Goal: Transaction & Acquisition: Book appointment/travel/reservation

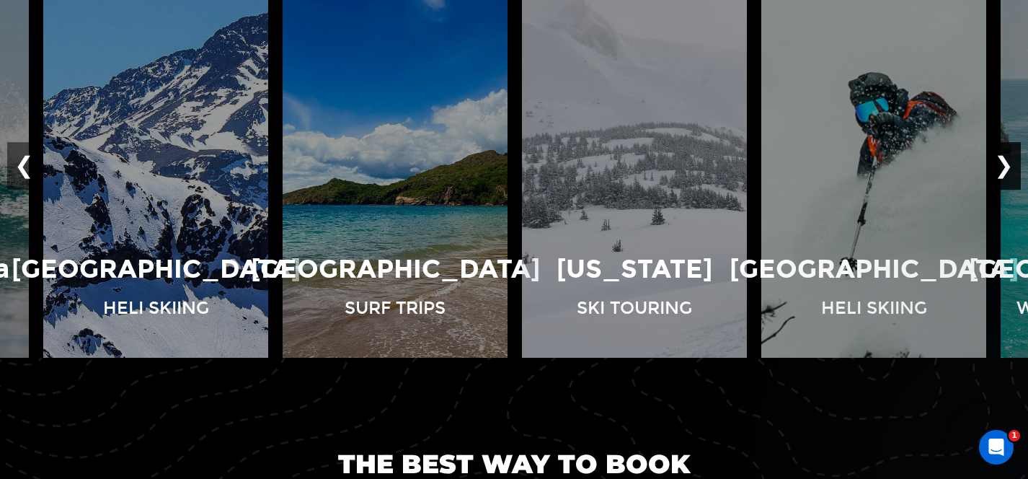
click at [1008, 156] on button "❯" at bounding box center [1004, 166] width 34 height 48
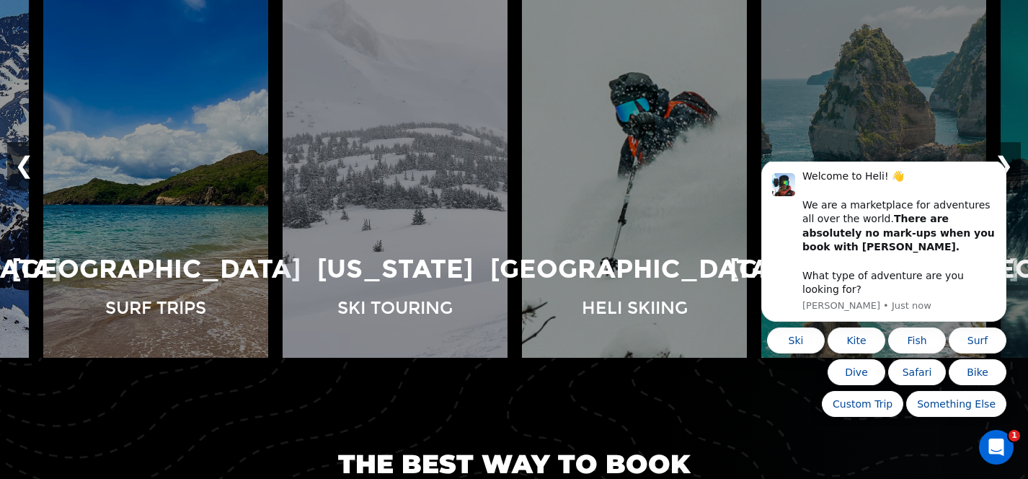
click at [1008, 159] on button "❯" at bounding box center [1004, 166] width 34 height 48
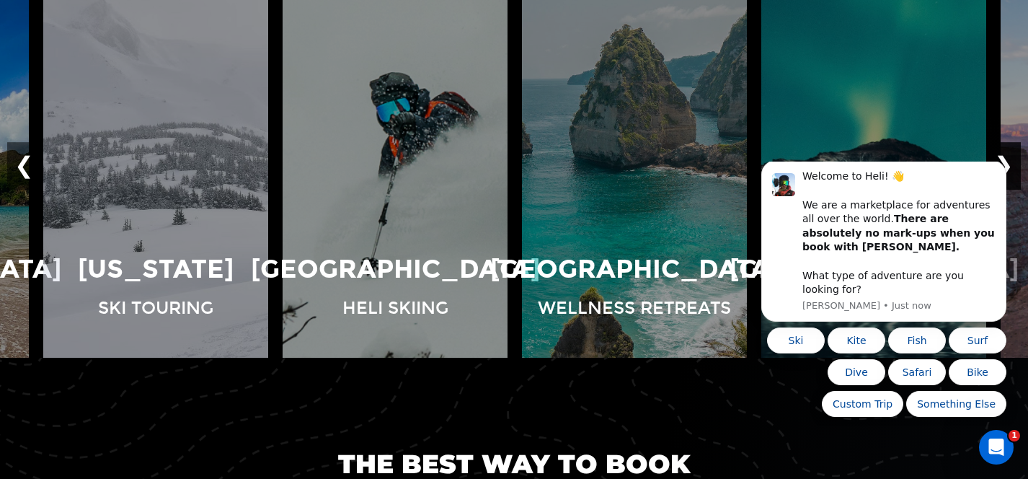
click at [1008, 159] on button "❯" at bounding box center [1004, 166] width 34 height 48
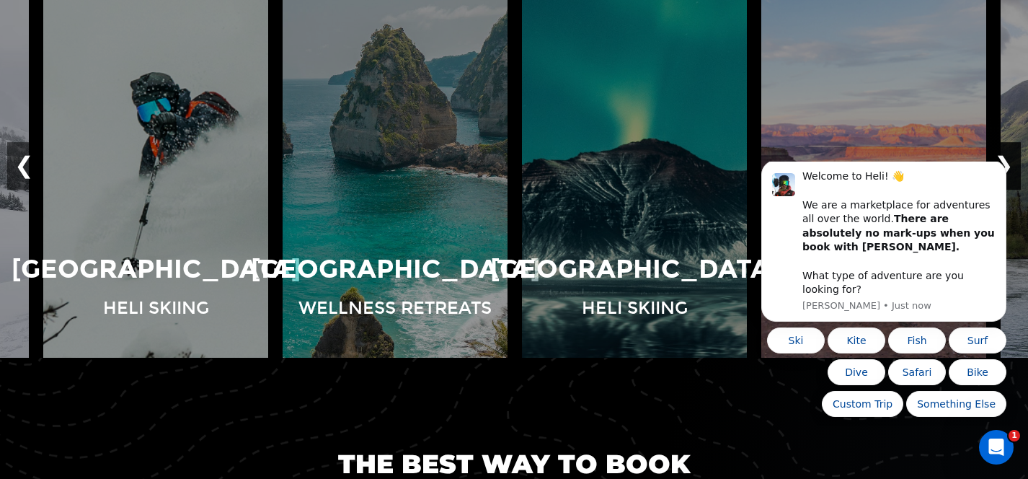
click at [1008, 159] on button "❯" at bounding box center [1004, 166] width 34 height 48
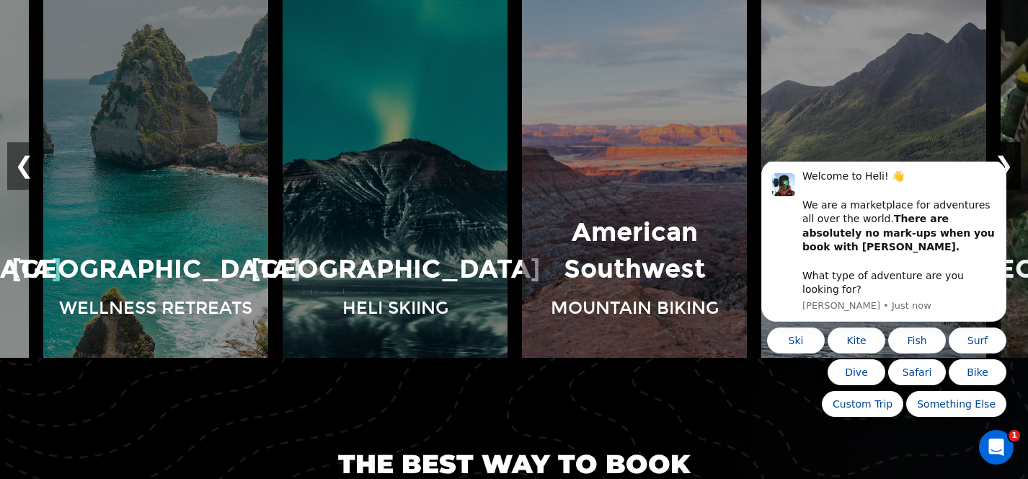
click at [1008, 159] on button "❯" at bounding box center [1004, 166] width 34 height 48
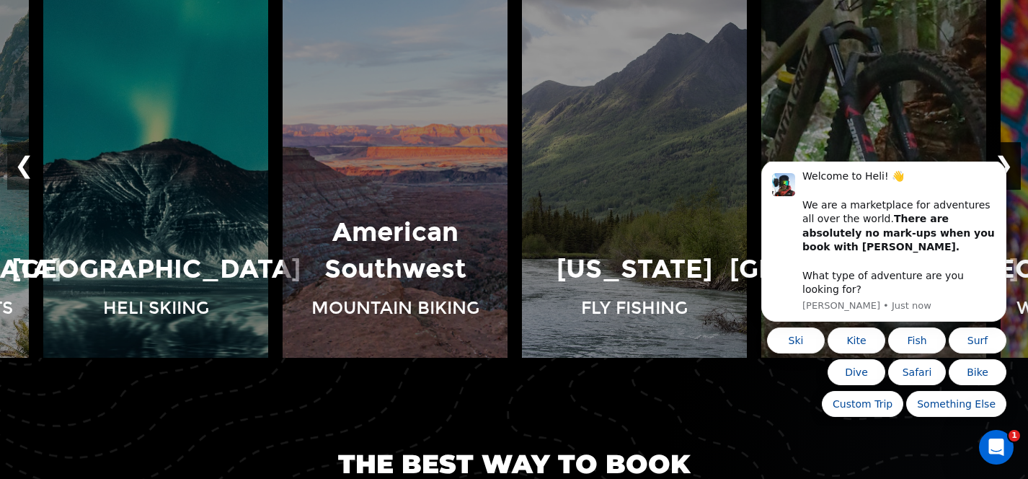
click at [1008, 159] on button "❯" at bounding box center [1004, 166] width 34 height 48
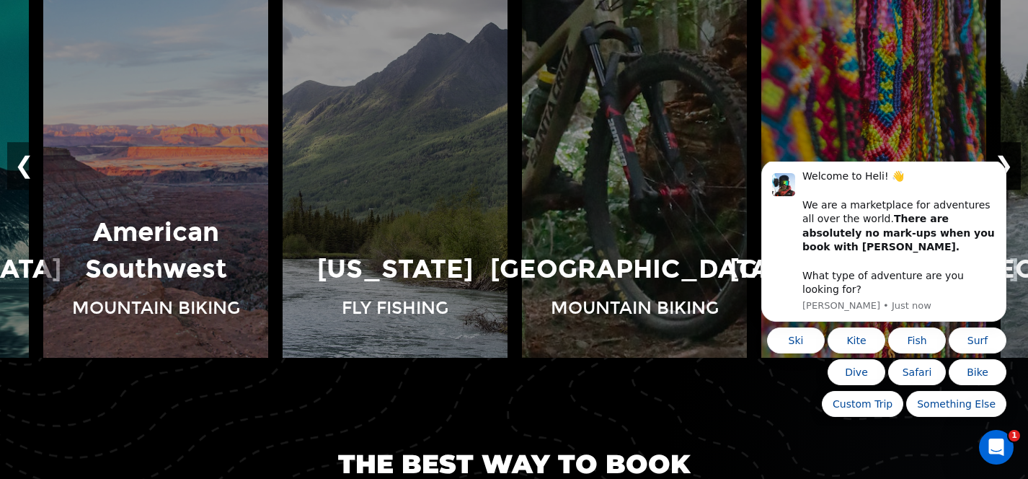
click at [1008, 159] on button "❯" at bounding box center [1004, 166] width 34 height 48
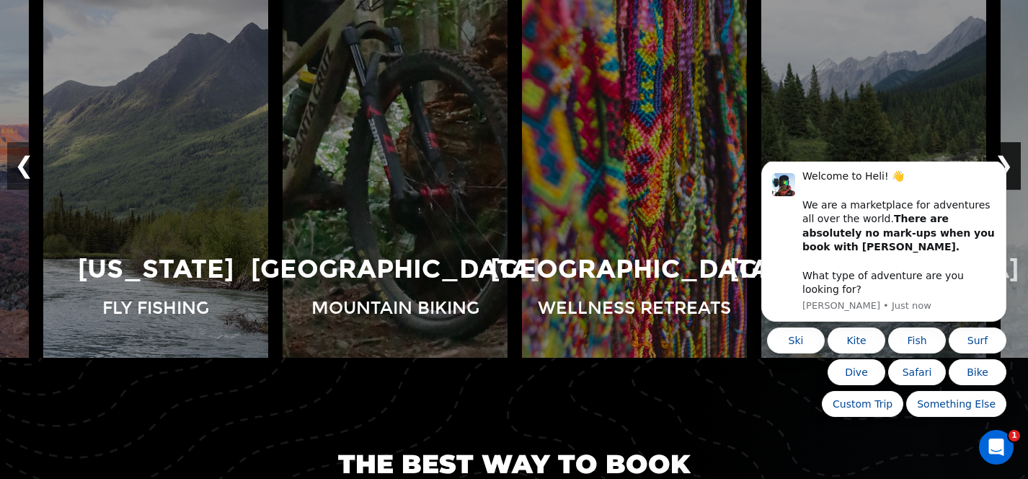
click at [1008, 159] on button "❯" at bounding box center [1004, 166] width 34 height 48
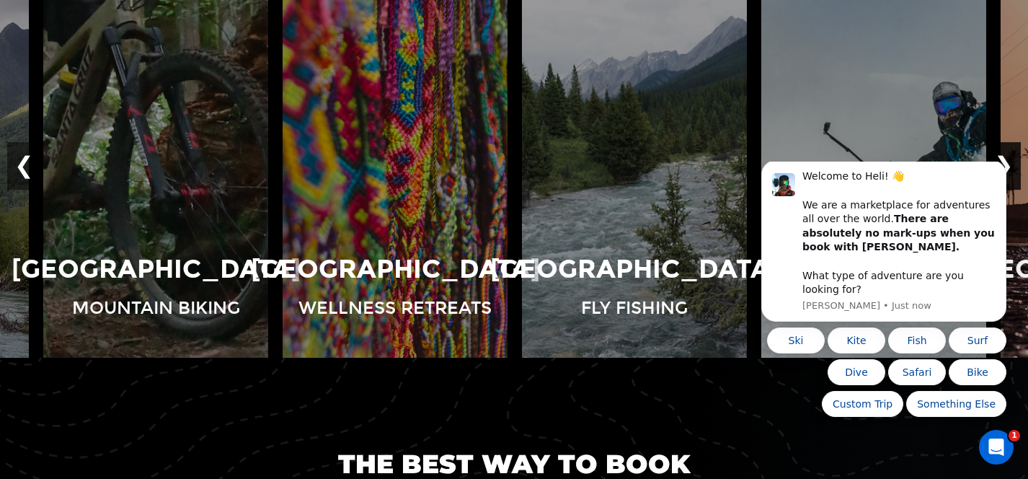
click at [1008, 159] on button "❯" at bounding box center [1004, 166] width 34 height 48
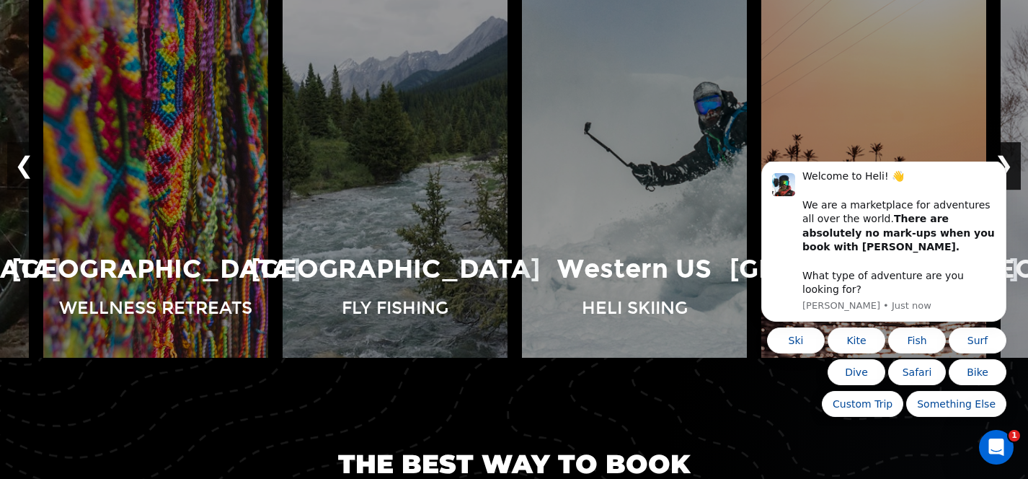
click at [1008, 159] on button "❯" at bounding box center [1004, 166] width 34 height 48
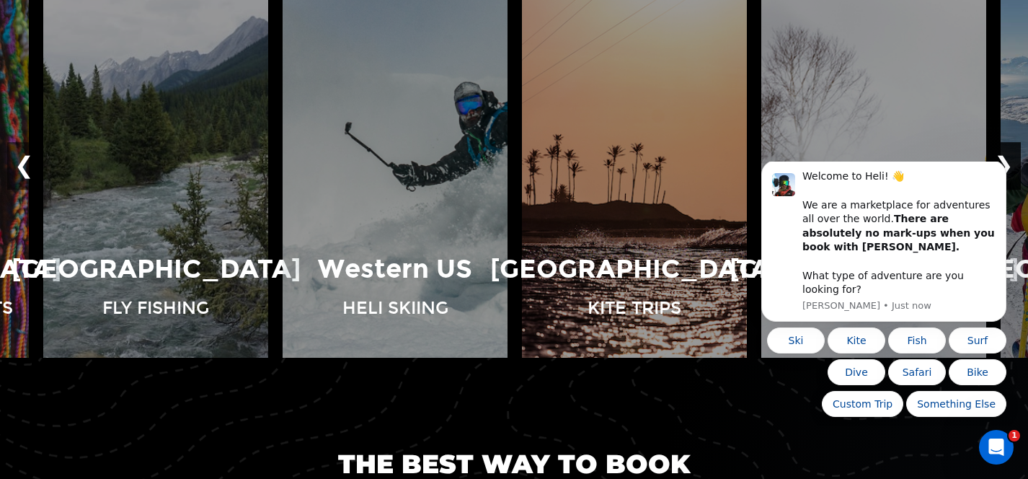
click at [1008, 159] on button "❯" at bounding box center [1004, 166] width 34 height 48
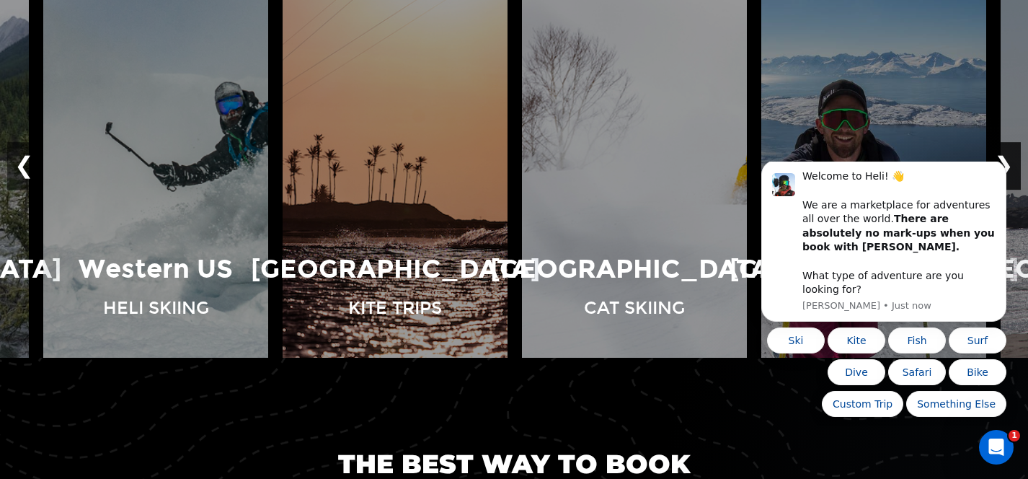
click at [1008, 159] on button "❯" at bounding box center [1004, 166] width 34 height 48
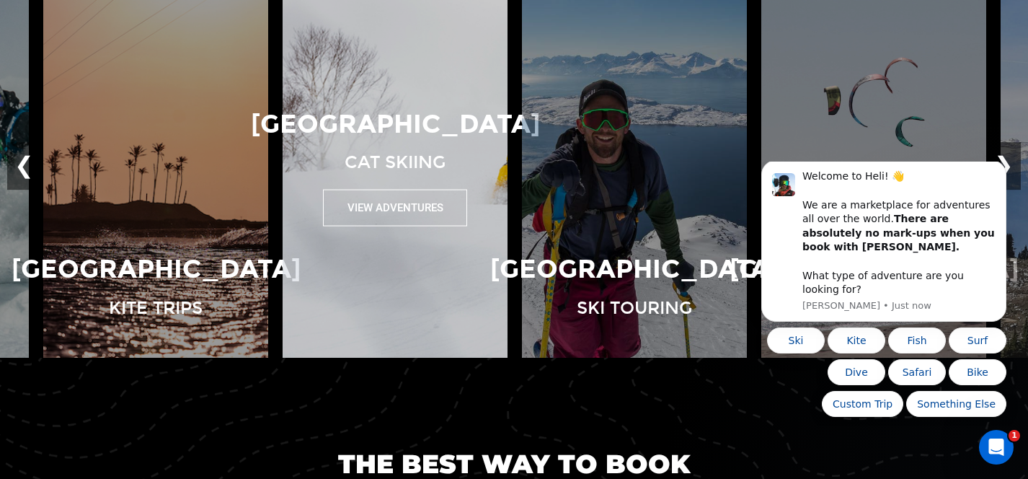
click at [402, 207] on button "View Adventures" at bounding box center [395, 207] width 144 height 37
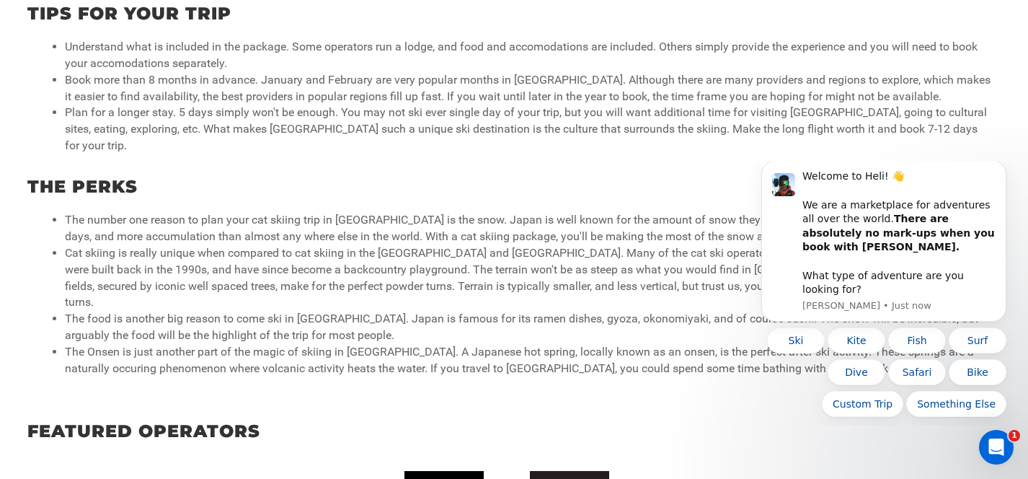
scroll to position [747, 0]
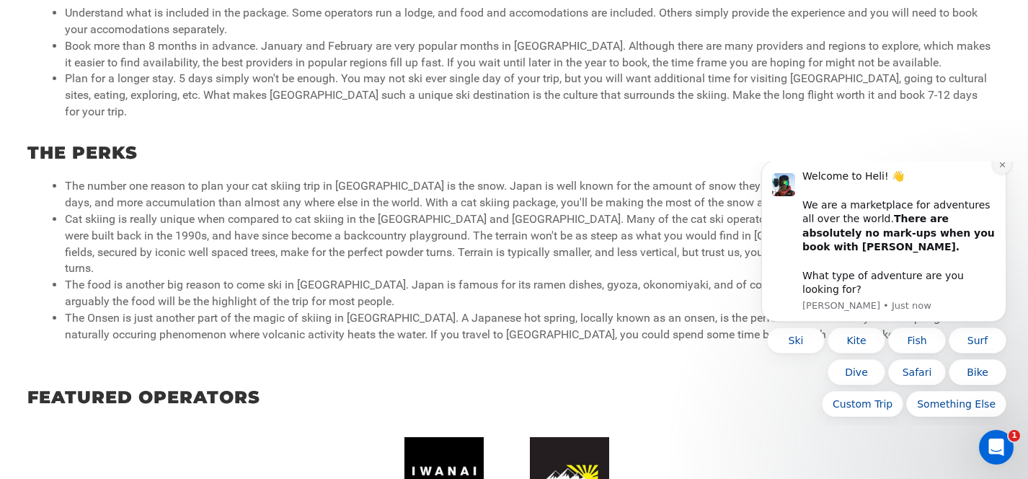
click at [1001, 169] on icon "Dismiss notification" at bounding box center [1002, 165] width 8 height 8
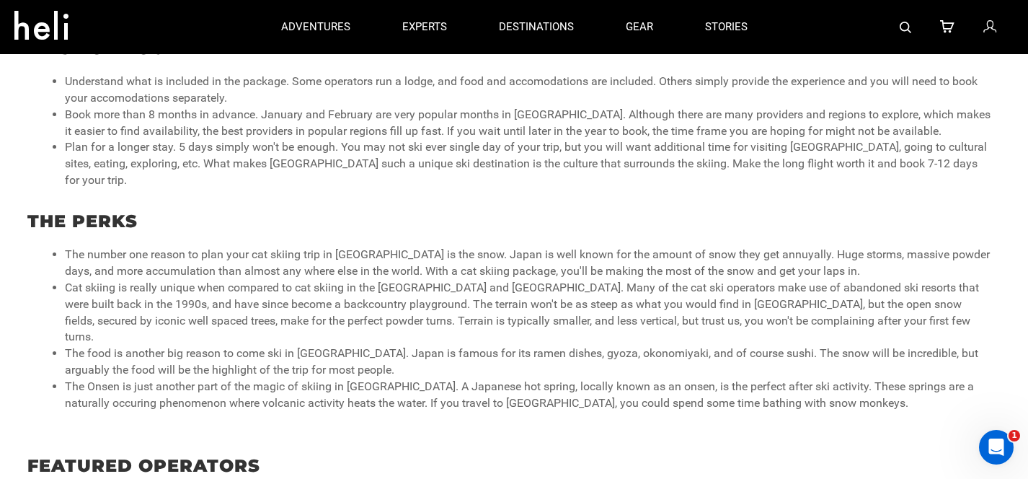
scroll to position [677, 0]
